Goal: Task Accomplishment & Management: Complete application form

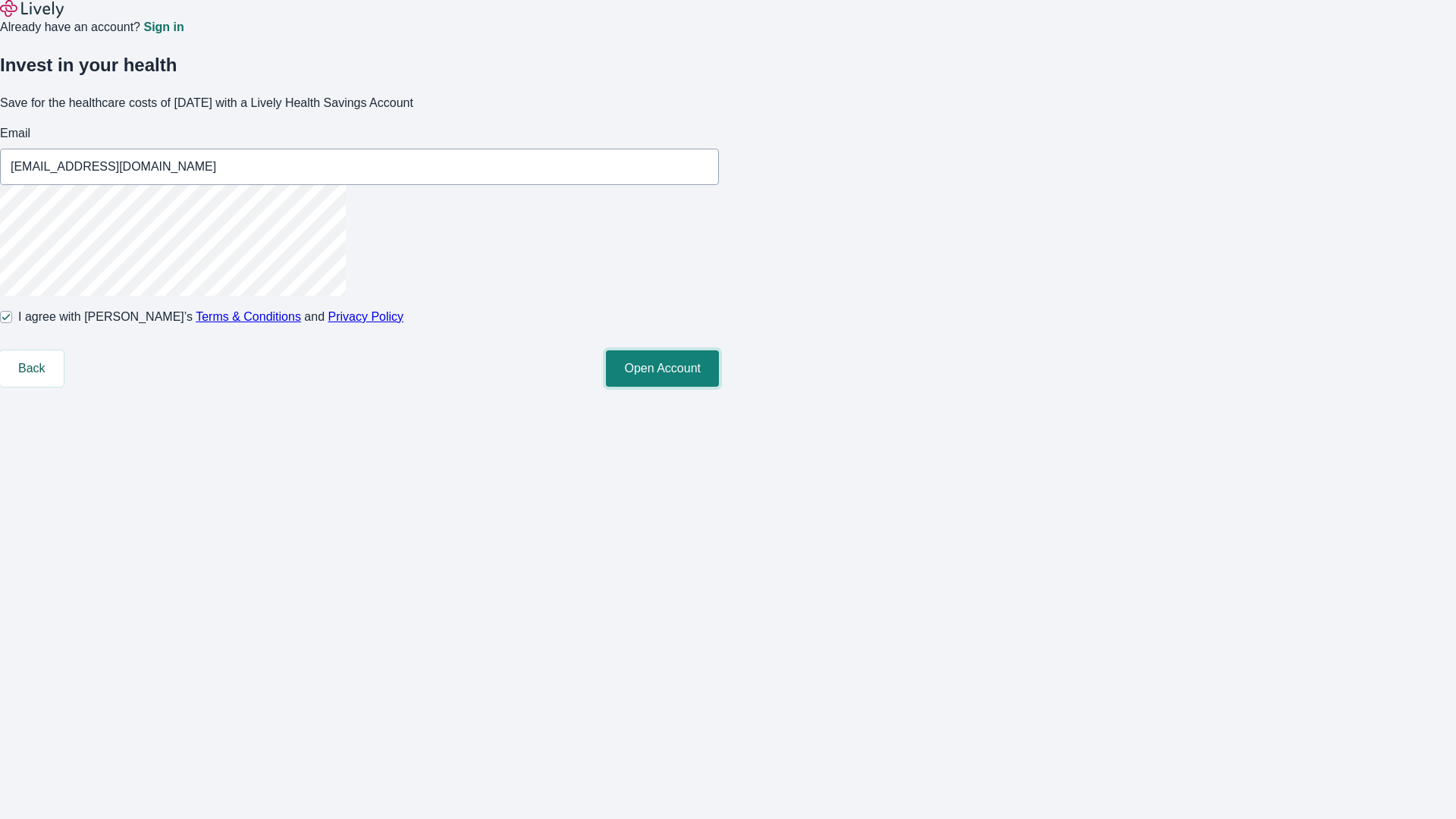
click at [719, 387] on button "Open Account" at bounding box center [662, 368] width 113 height 36
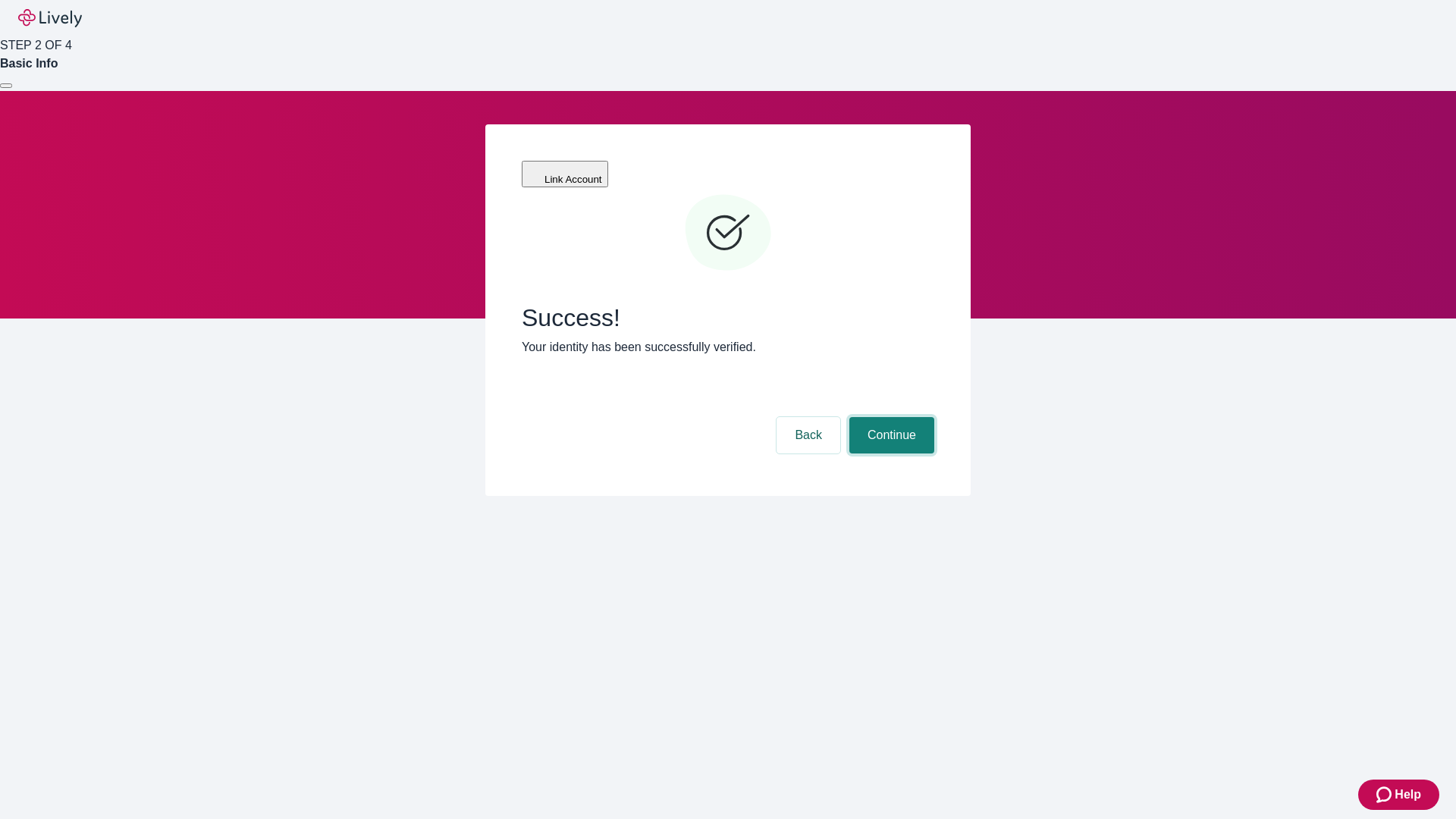
click at [889, 417] on button "Continue" at bounding box center [891, 435] width 85 height 36
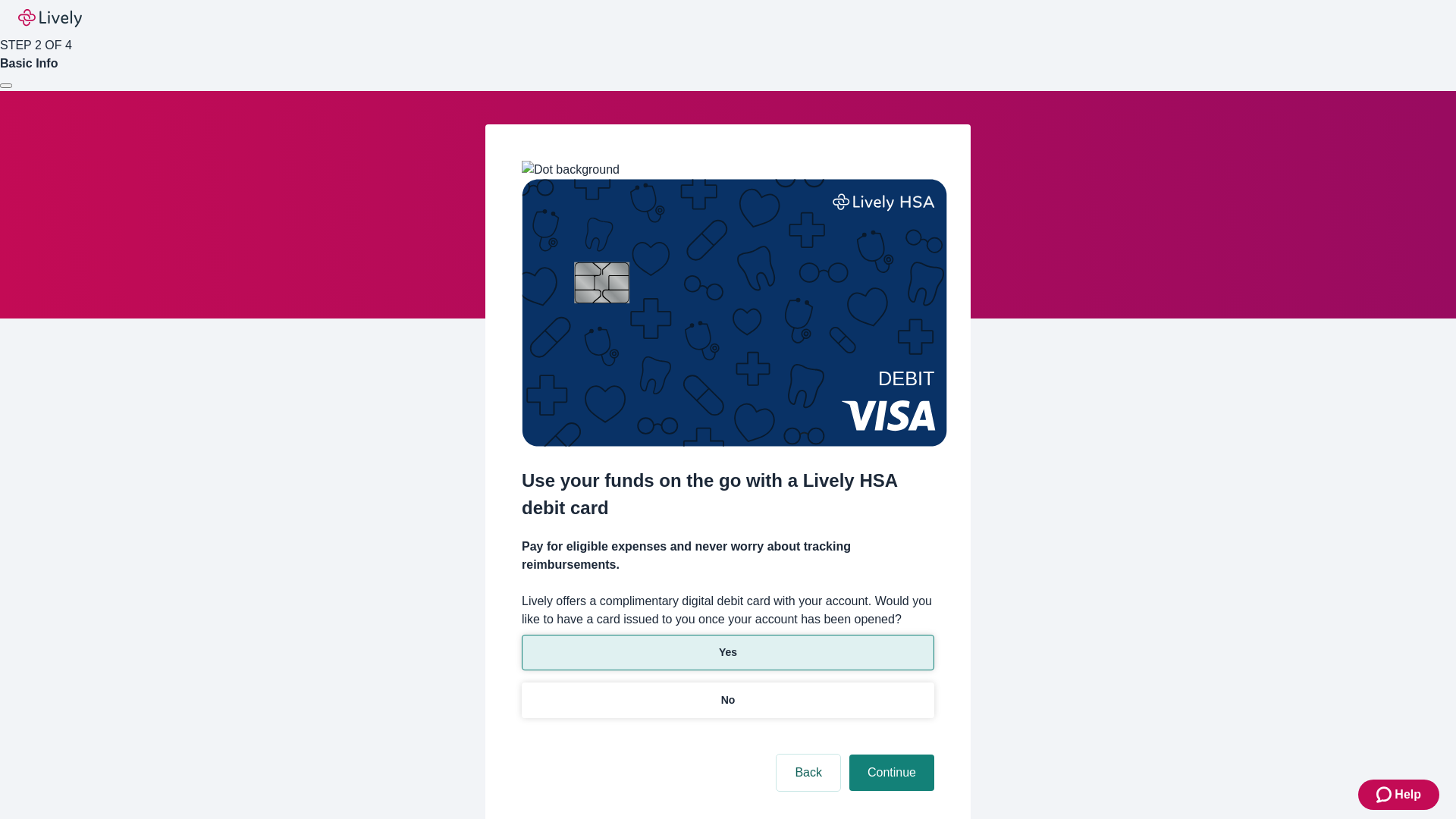
click at [728, 644] on p "Yes" at bounding box center [728, 652] width 18 height 16
click at [889, 754] on button "Continue" at bounding box center [891, 772] width 85 height 36
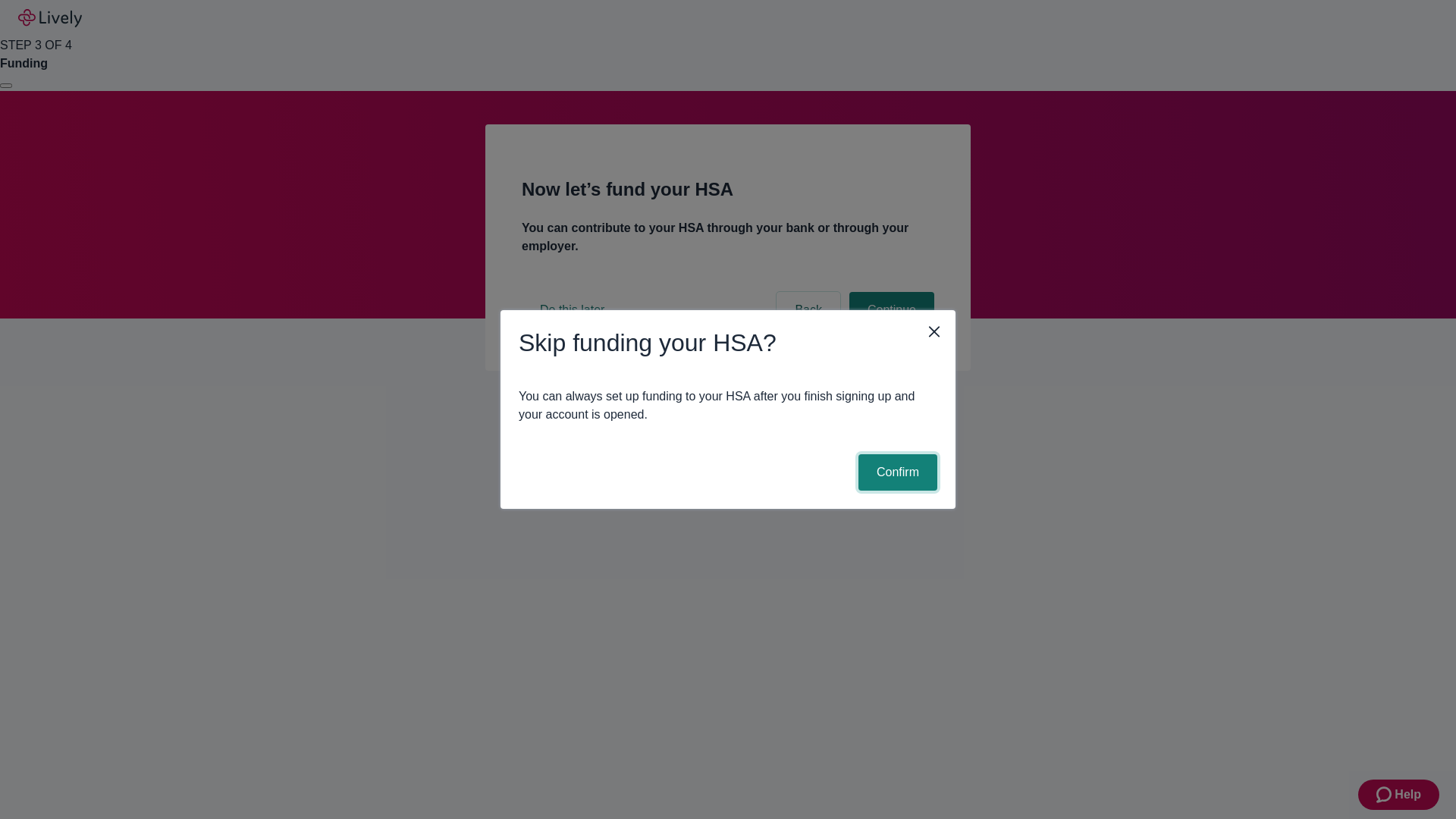
click at [895, 472] on button "Confirm" at bounding box center [897, 472] width 79 height 36
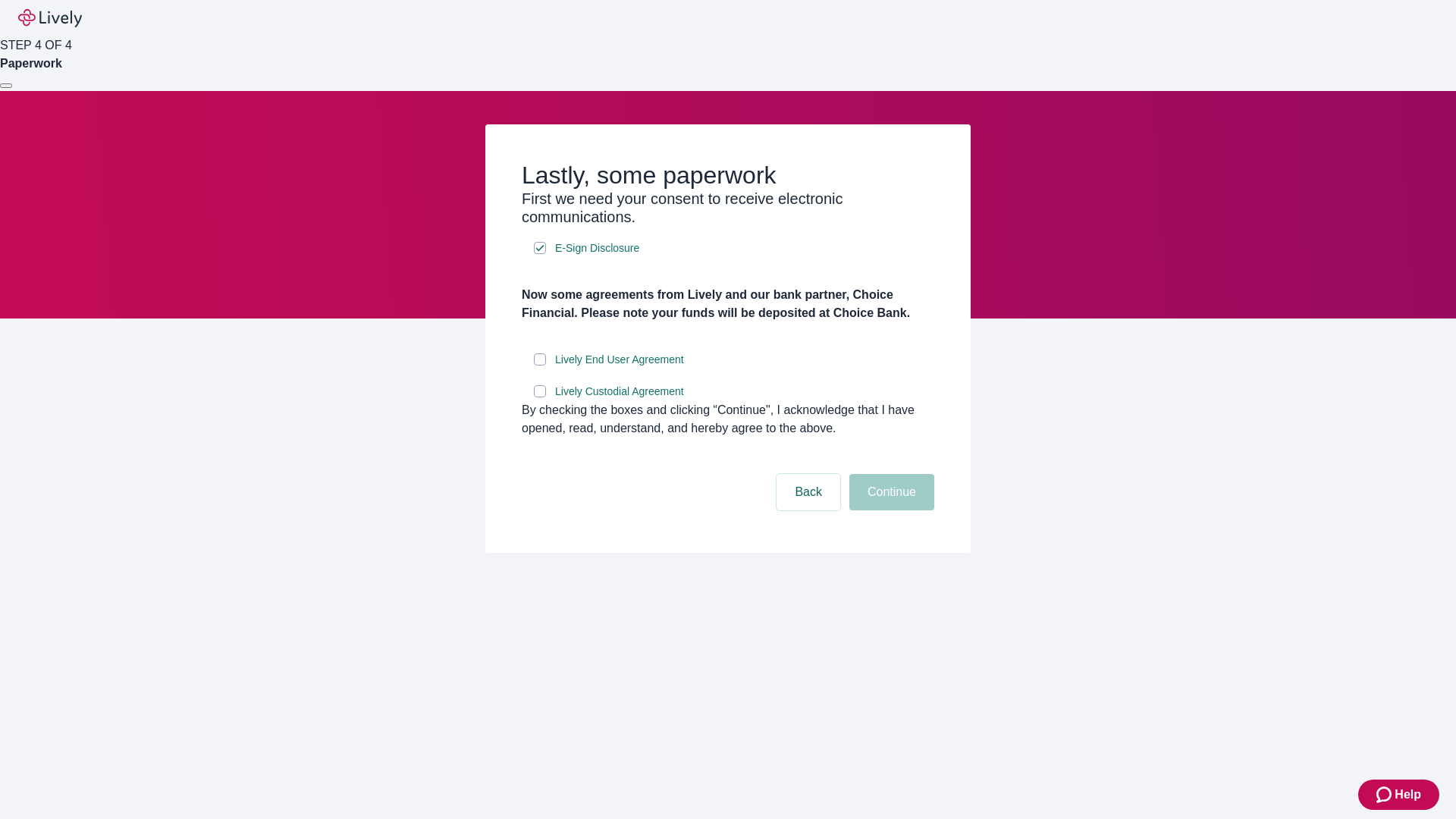
click at [540, 365] on input "Lively End User Agreement" at bounding box center [540, 359] width 12 height 12
checkbox input "true"
click at [540, 397] on input "Lively Custodial Agreement" at bounding box center [540, 391] width 12 height 12
checkbox input "true"
click at [889, 510] on button "Continue" at bounding box center [891, 492] width 85 height 36
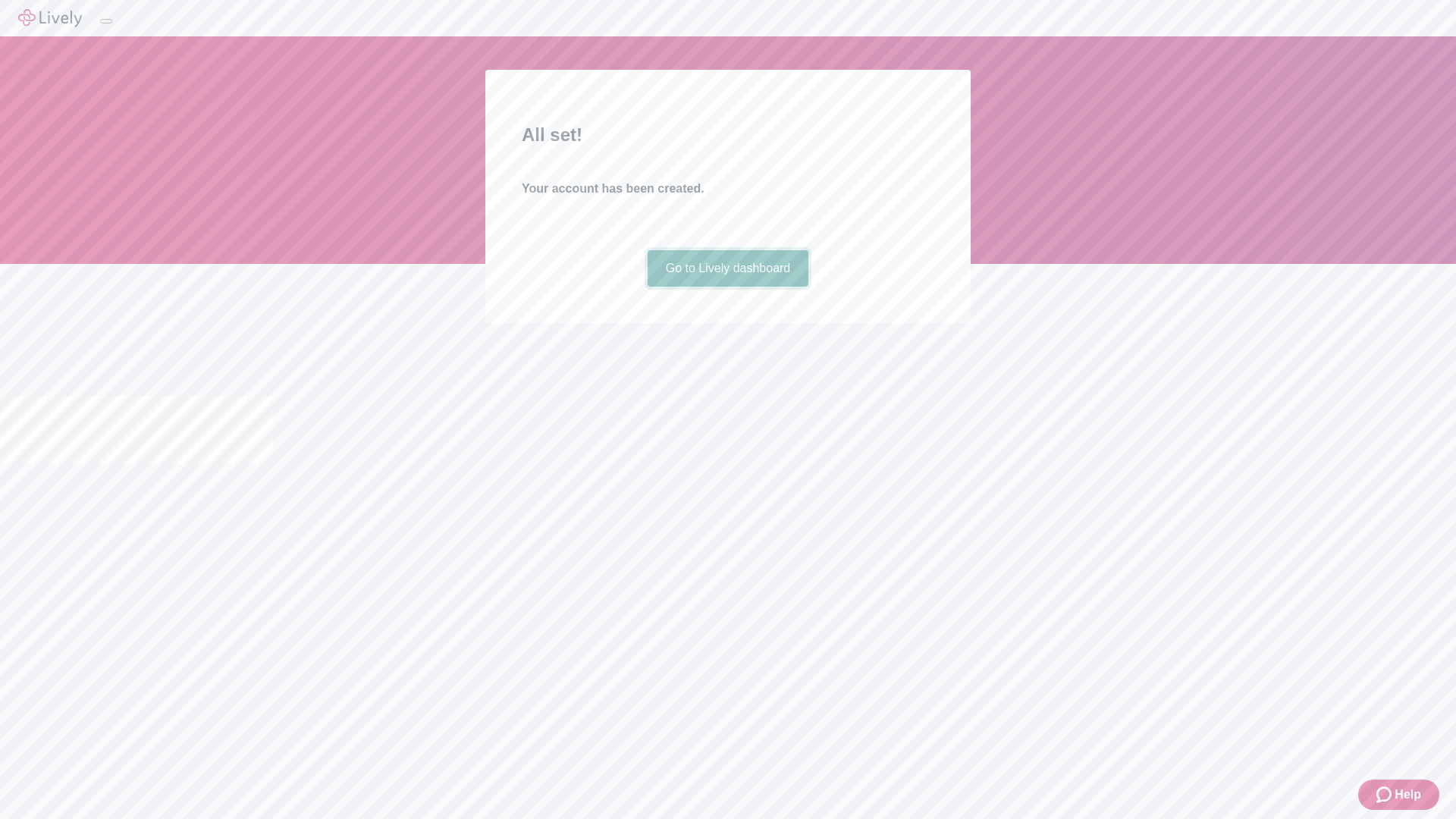
click at [728, 286] on link "Go to Lively dashboard" at bounding box center [728, 268] width 162 height 36
